Goal: Information Seeking & Learning: Find specific fact

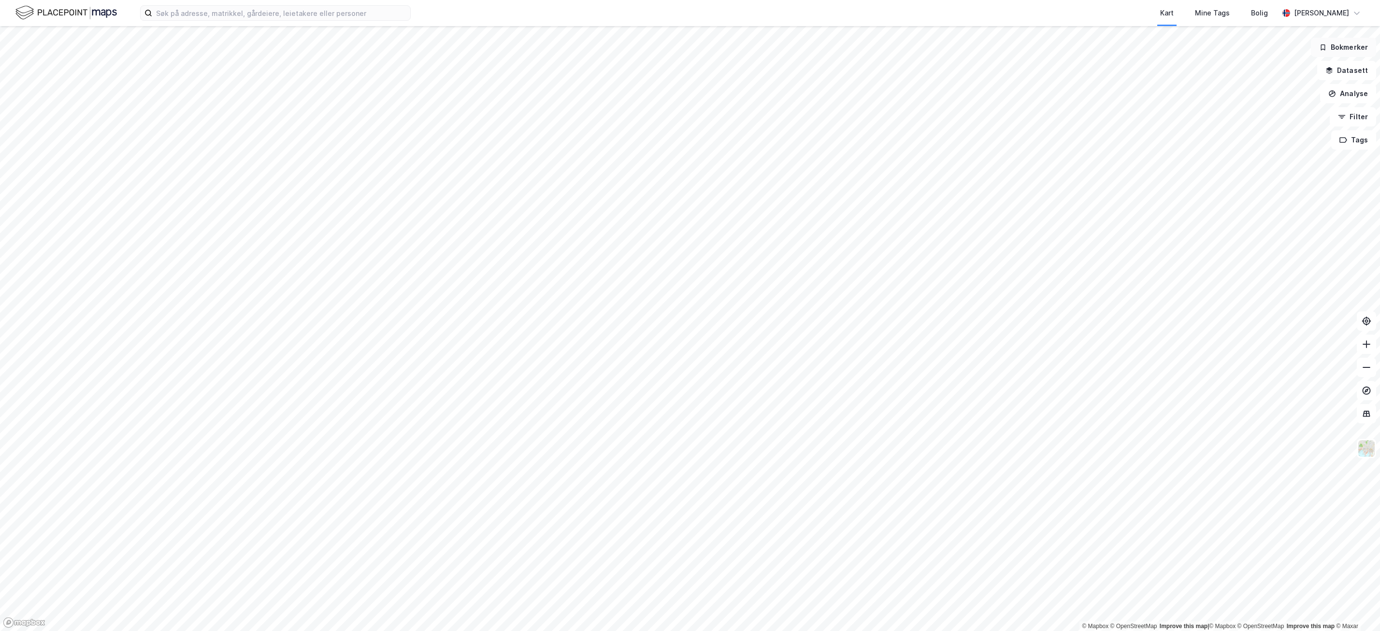
click at [1363, 48] on button "Bokmerker" at bounding box center [1343, 47] width 65 height 19
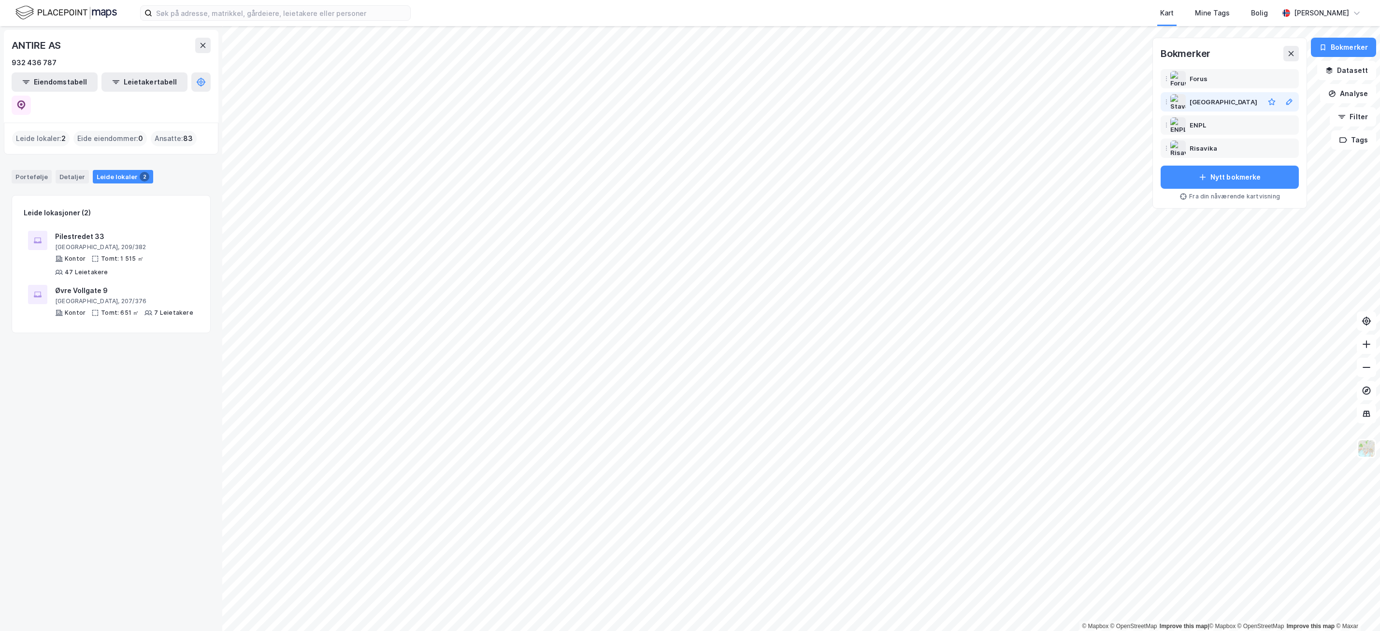
click at [1205, 102] on div "[GEOGRAPHIC_DATA]" at bounding box center [1223, 102] width 68 height 12
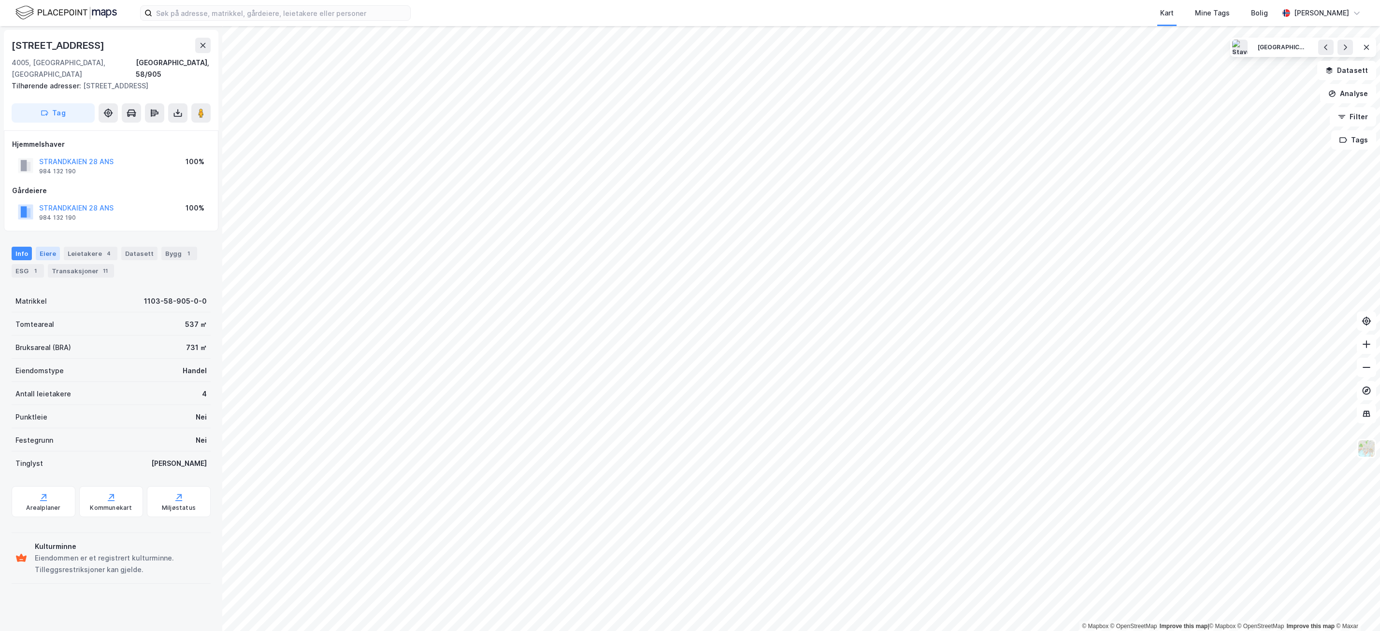
click at [43, 247] on div "Eiere" at bounding box center [48, 254] width 24 height 14
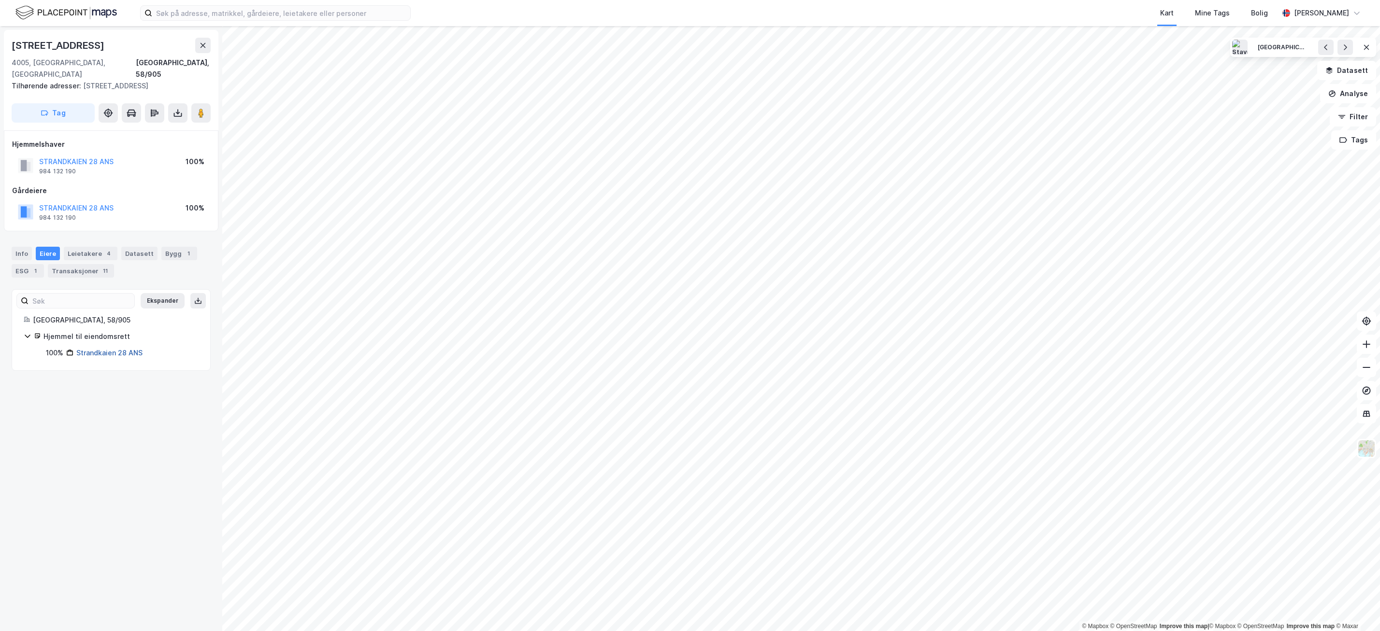
click at [93, 349] on link "Strandkaien 28 ANS" at bounding box center [109, 353] width 66 height 8
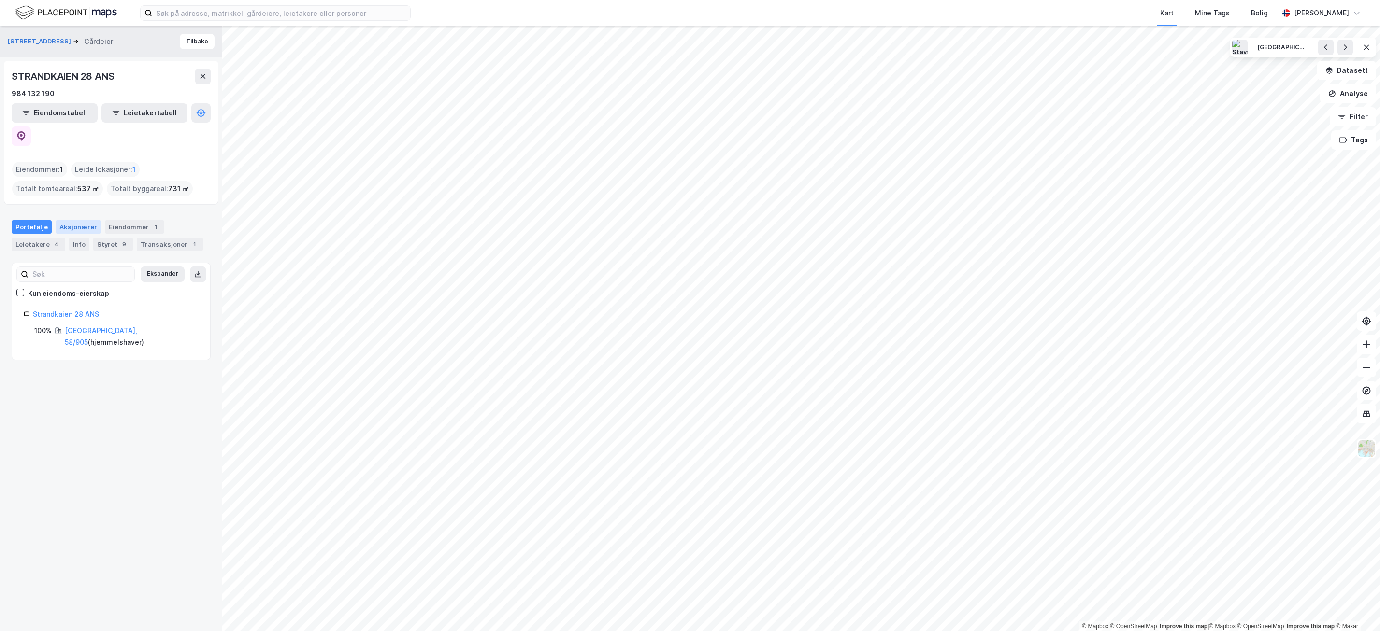
click at [71, 220] on div "Aksjonærer" at bounding box center [78, 227] width 45 height 14
click at [88, 321] on div "Strandkaien 28 ANS" at bounding box center [116, 327] width 166 height 12
click at [193, 303] on button "Siste" at bounding box center [197, 307] width 8 height 8
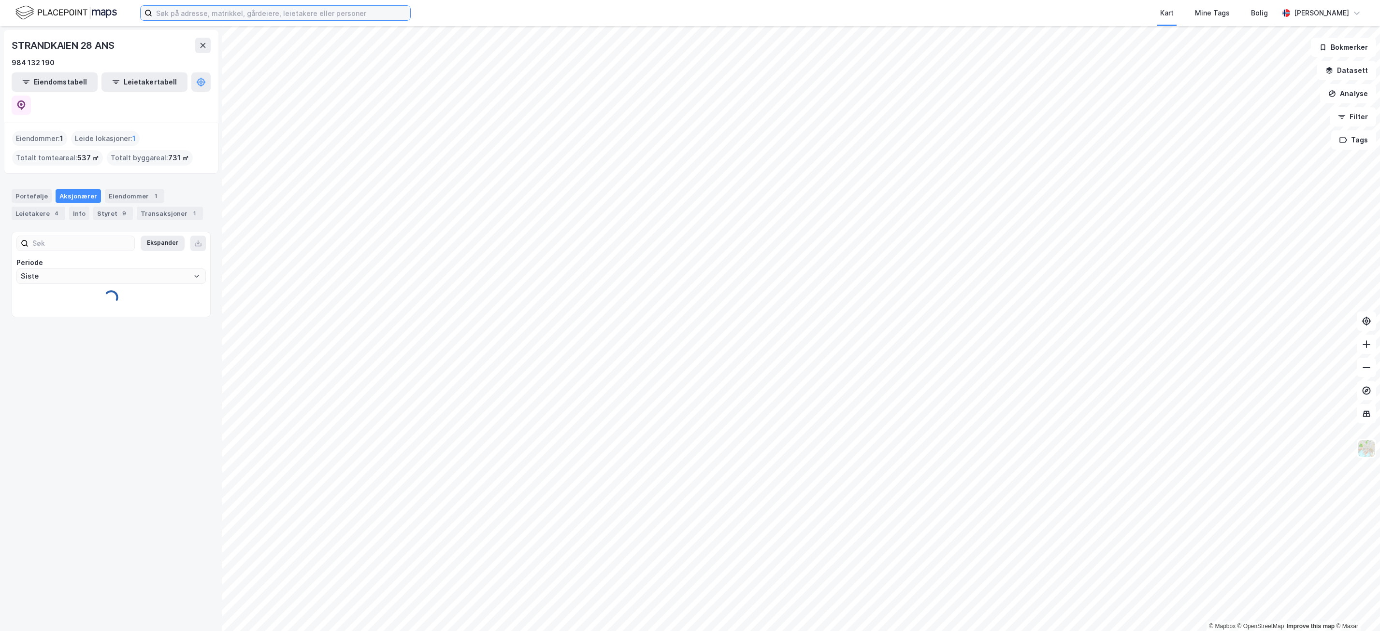
click at [201, 17] on input at bounding box center [281, 13] width 258 height 14
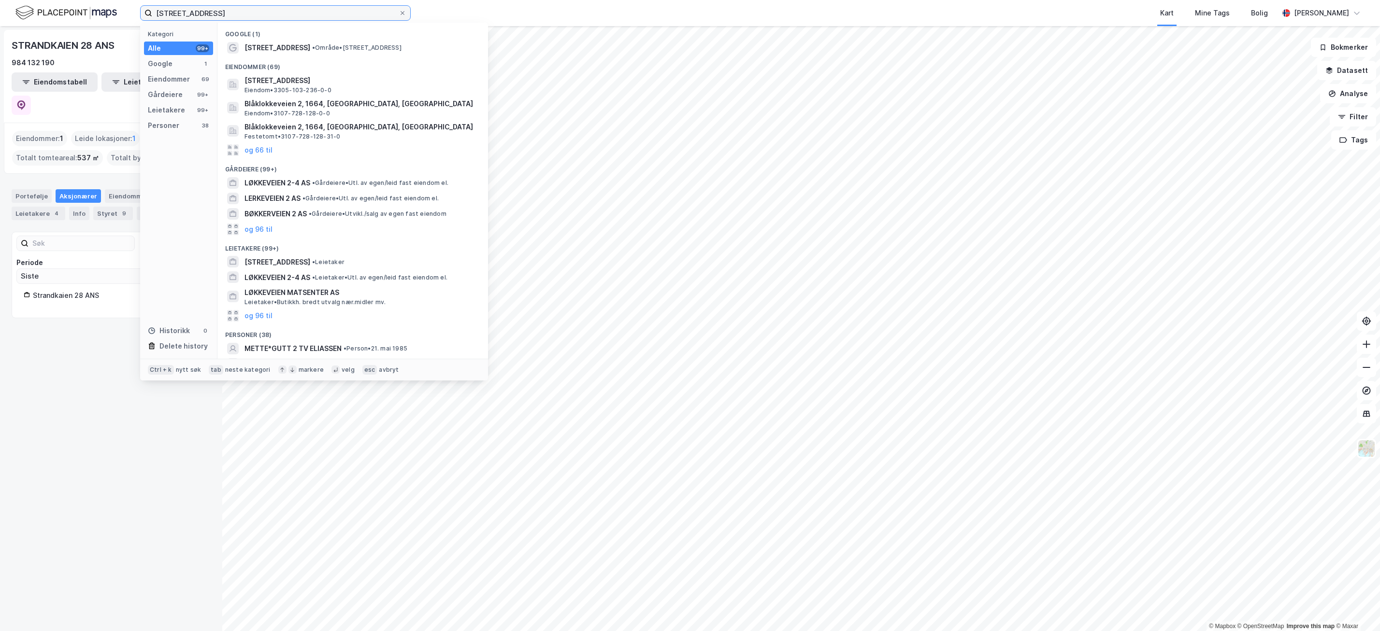
type input "[STREET_ADDRESS]"
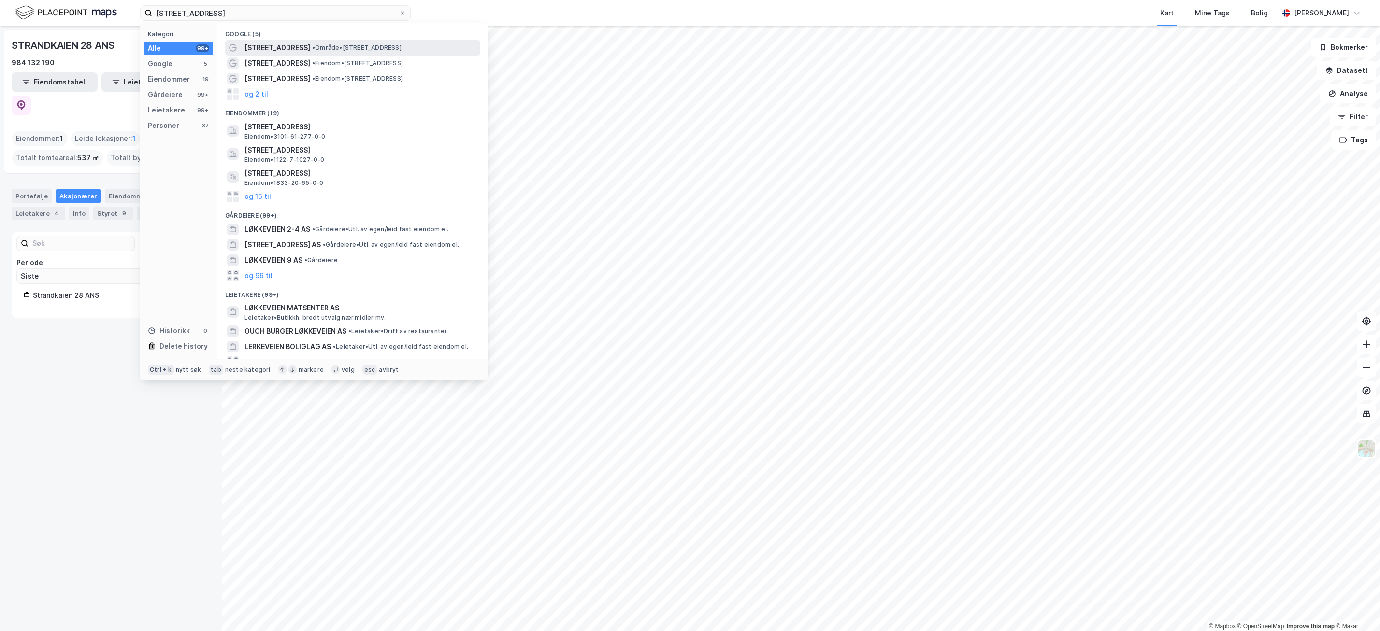
click at [267, 46] on span "[STREET_ADDRESS]" at bounding box center [277, 48] width 66 height 12
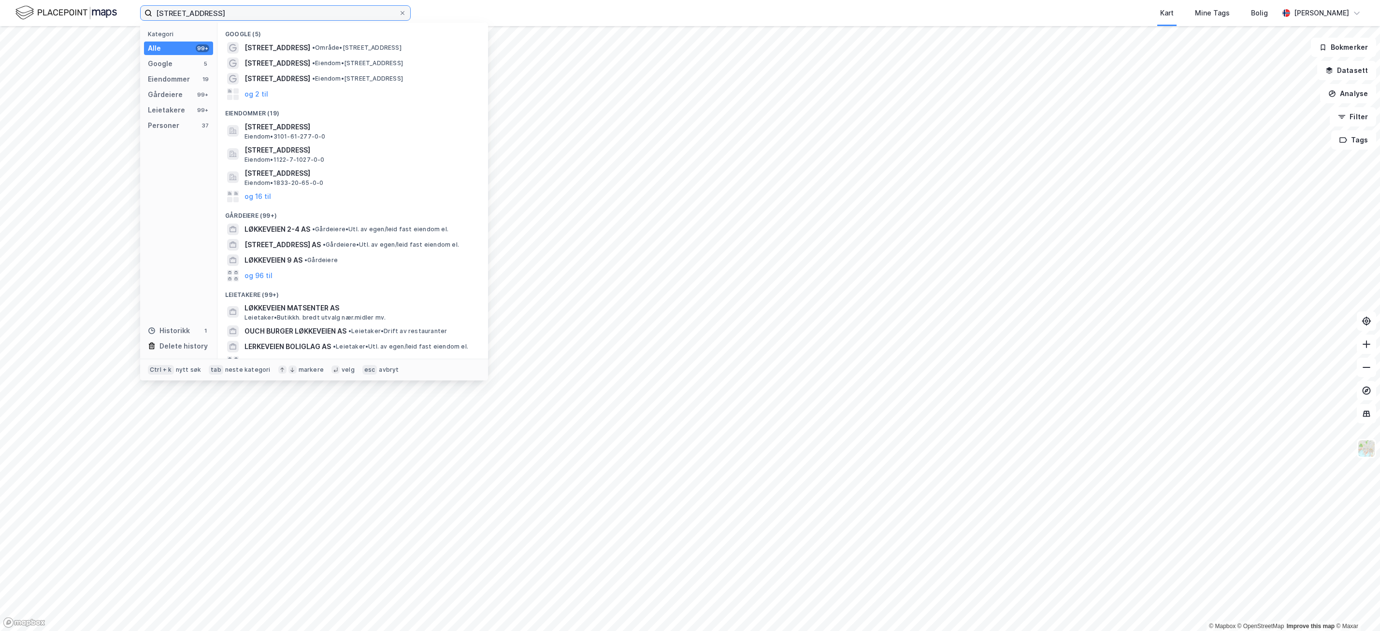
click at [217, 14] on input "[STREET_ADDRESS]" at bounding box center [275, 13] width 246 height 14
click at [318, 47] on span "• Område • [STREET_ADDRESS]" at bounding box center [356, 48] width 89 height 8
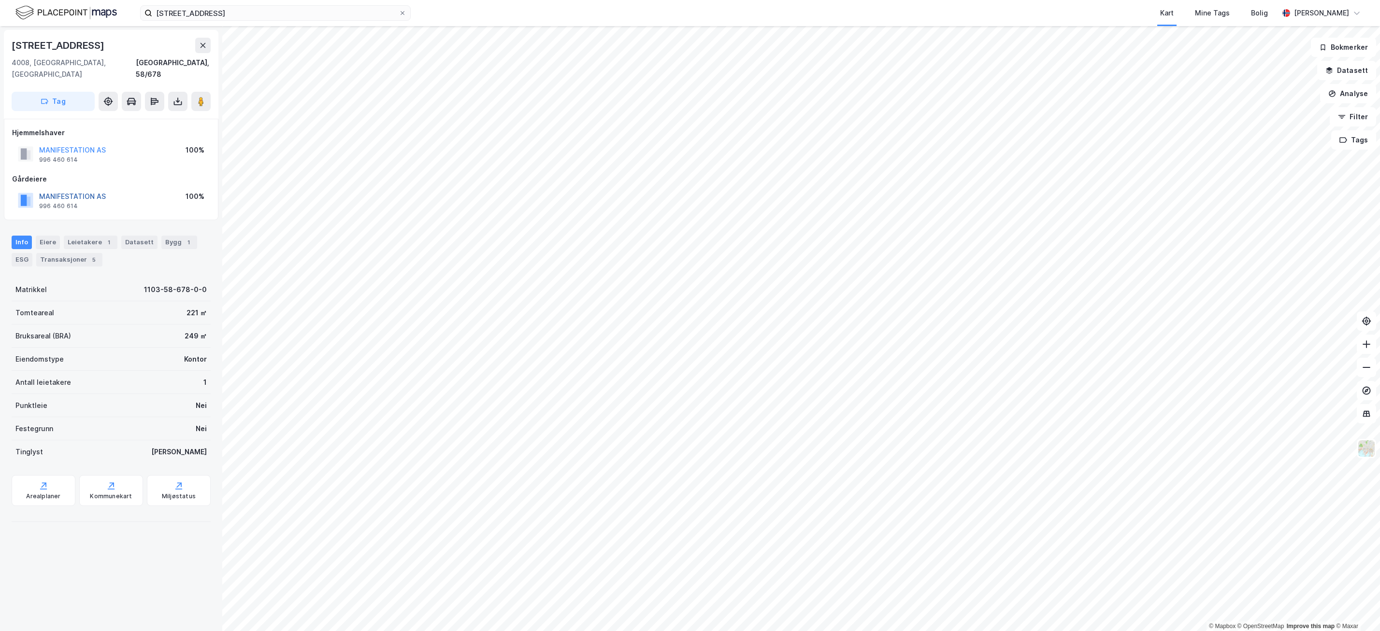
click at [0, 0] on button "MANIFESTATION AS" at bounding box center [0, 0] width 0 height 0
